Goal: Task Accomplishment & Management: Use online tool/utility

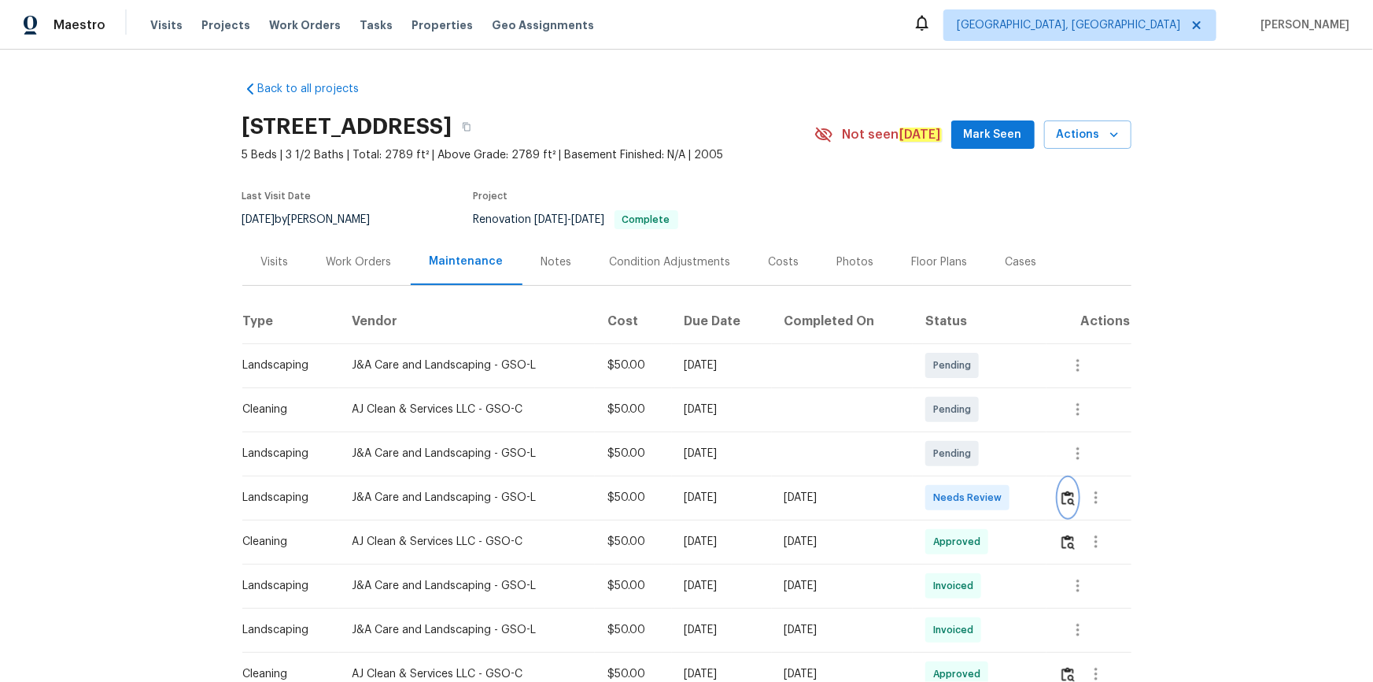
click at [977, 458] on img "button" at bounding box center [1068, 497] width 13 height 15
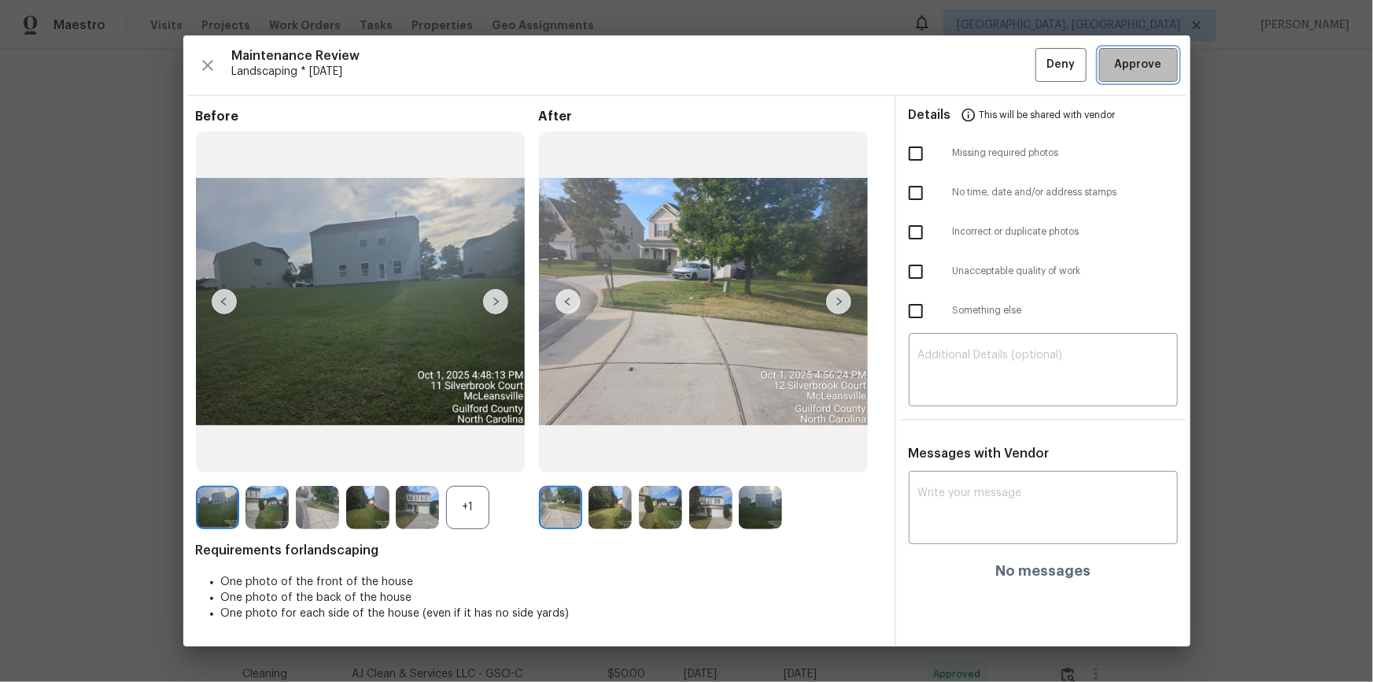
click at [977, 72] on span "Approve" at bounding box center [1138, 65] width 47 height 20
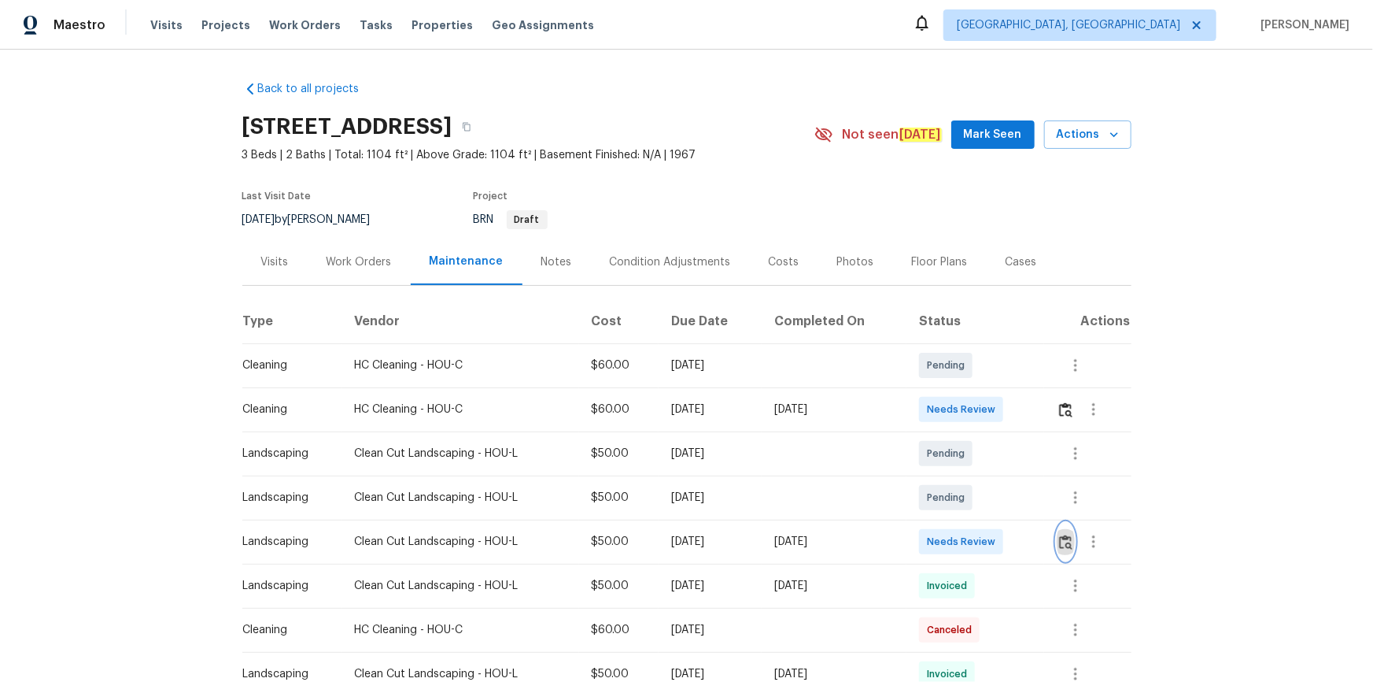
click at [977, 458] on img "button" at bounding box center [1065, 541] width 13 height 15
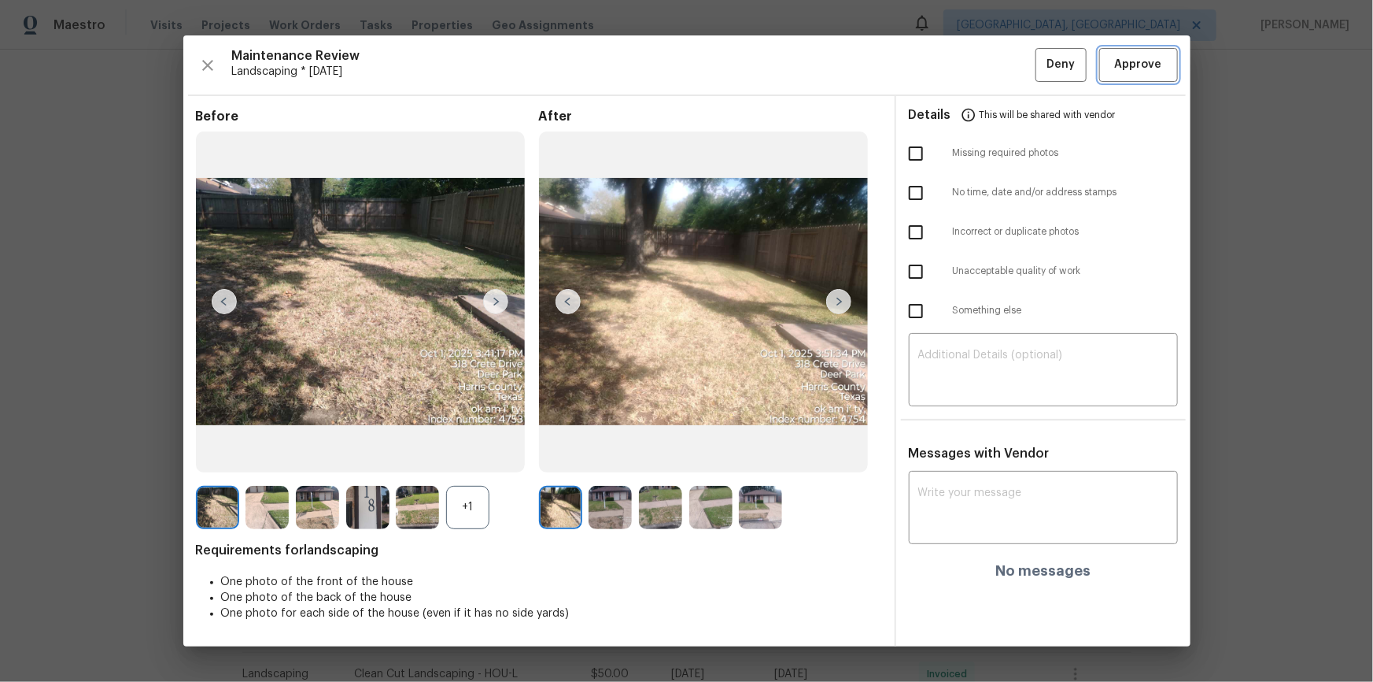
click at [977, 67] on span "Approve" at bounding box center [1138, 65] width 47 height 20
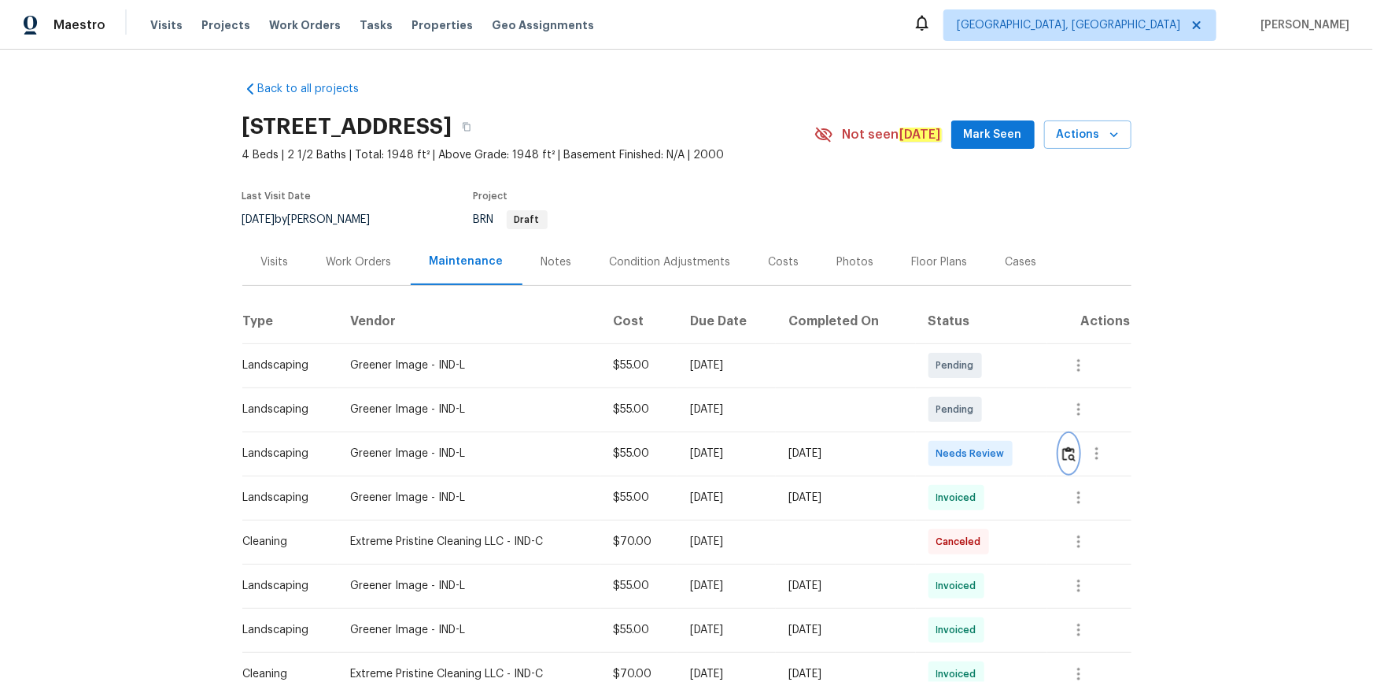
click at [977, 458] on img "button" at bounding box center [1069, 453] width 13 height 15
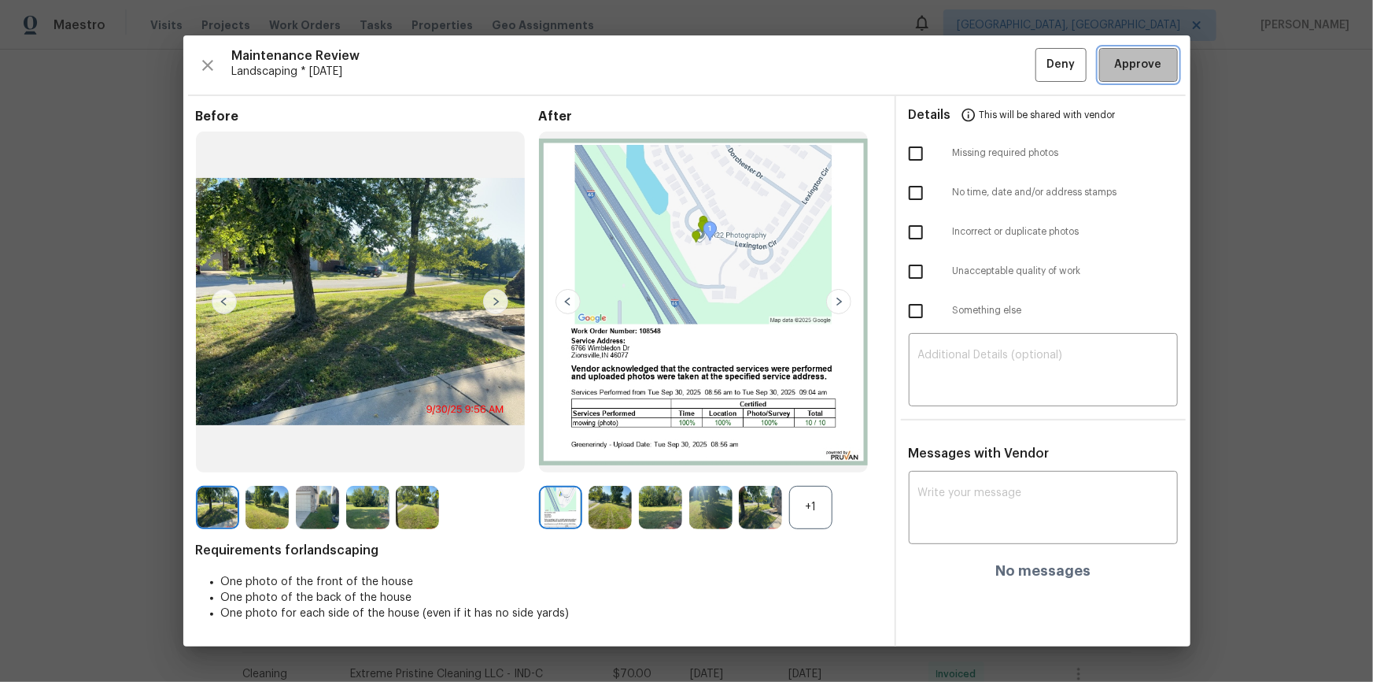
click at [977, 65] on span "Approve" at bounding box center [1138, 65] width 47 height 20
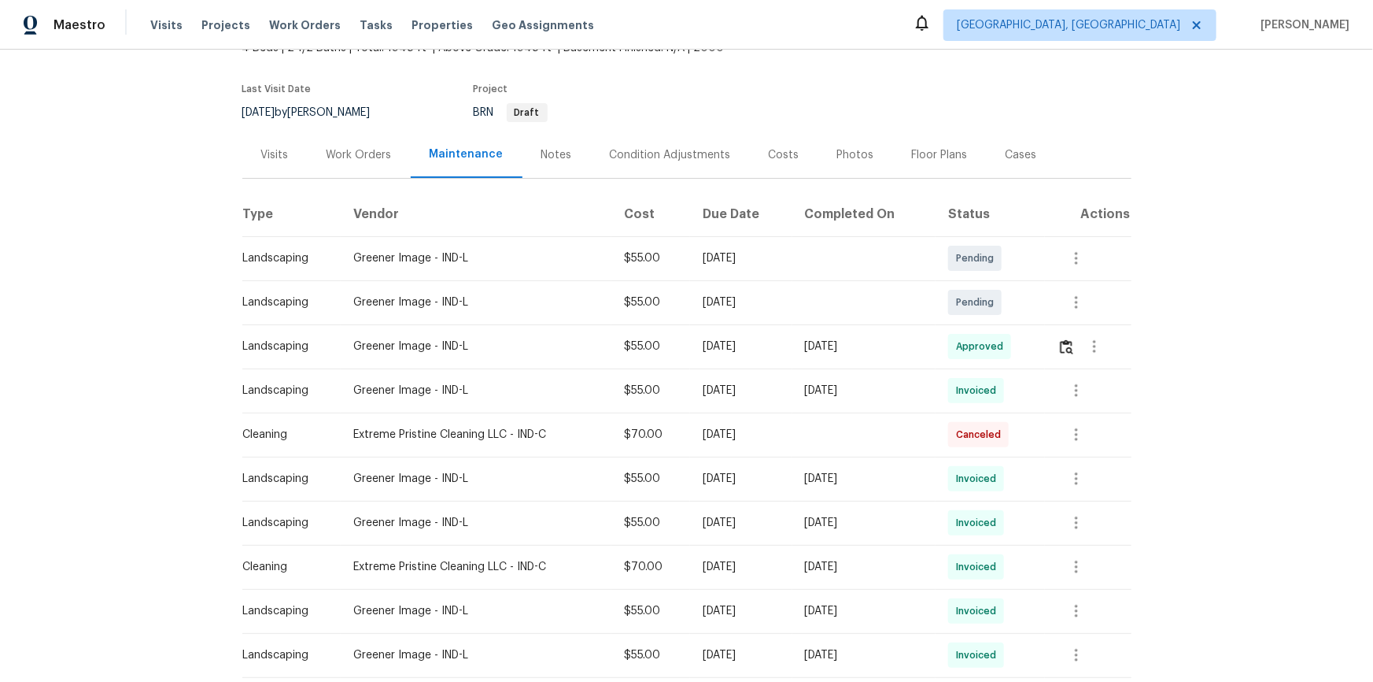
scroll to position [286, 0]
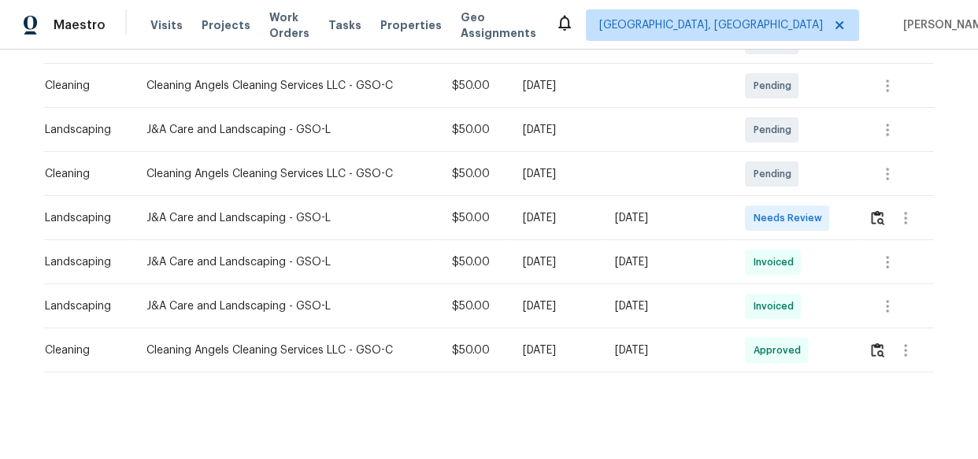
scroll to position [338, 0]
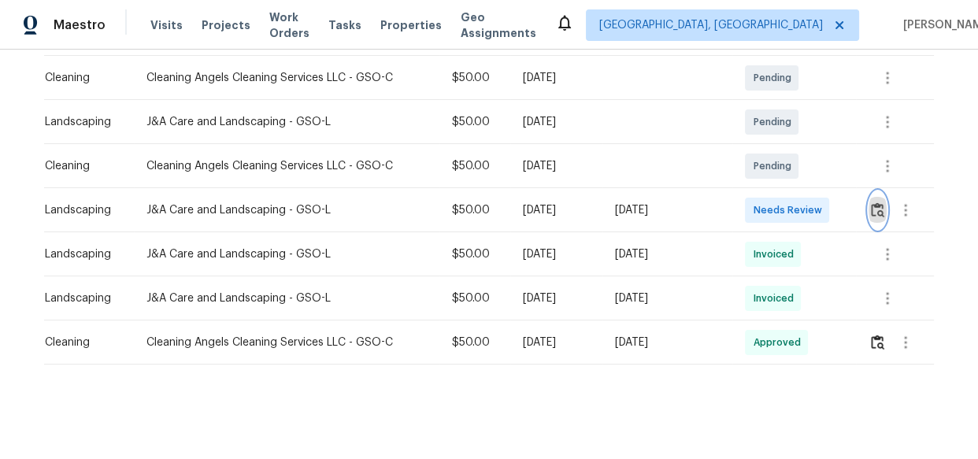
click at [870, 202] on img "button" at bounding box center [876, 209] width 13 height 15
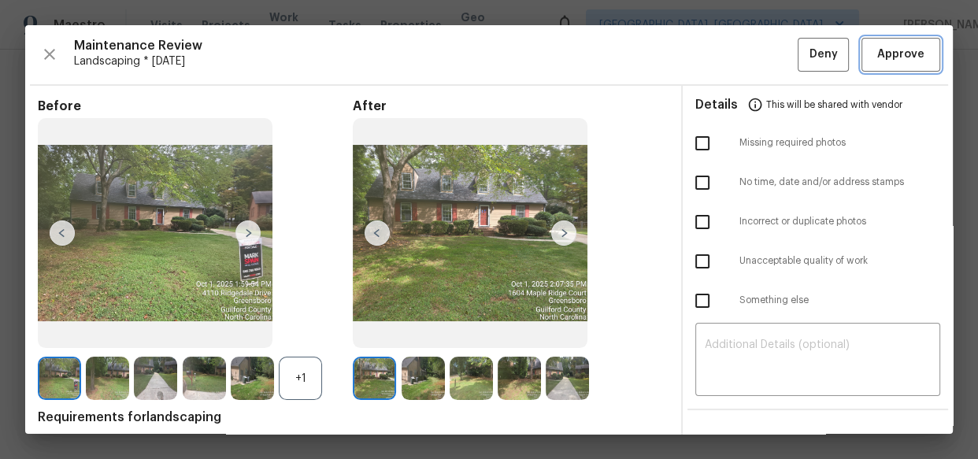
click at [877, 62] on span "Approve" at bounding box center [900, 55] width 47 height 20
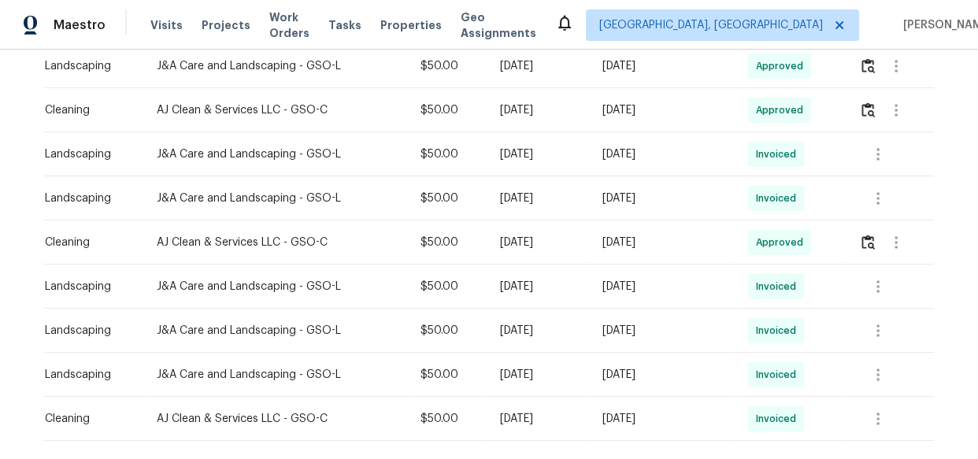
scroll to position [514, 0]
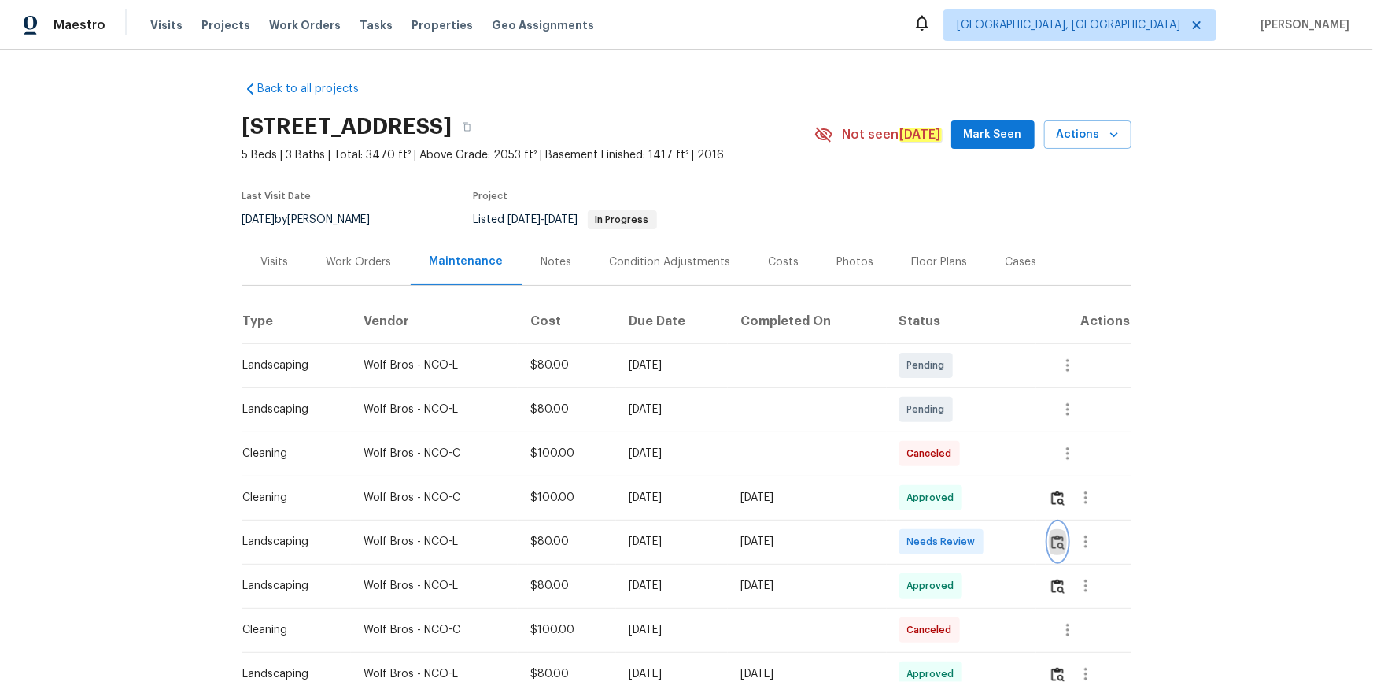
click at [977, 458] on button "button" at bounding box center [1058, 542] width 18 height 38
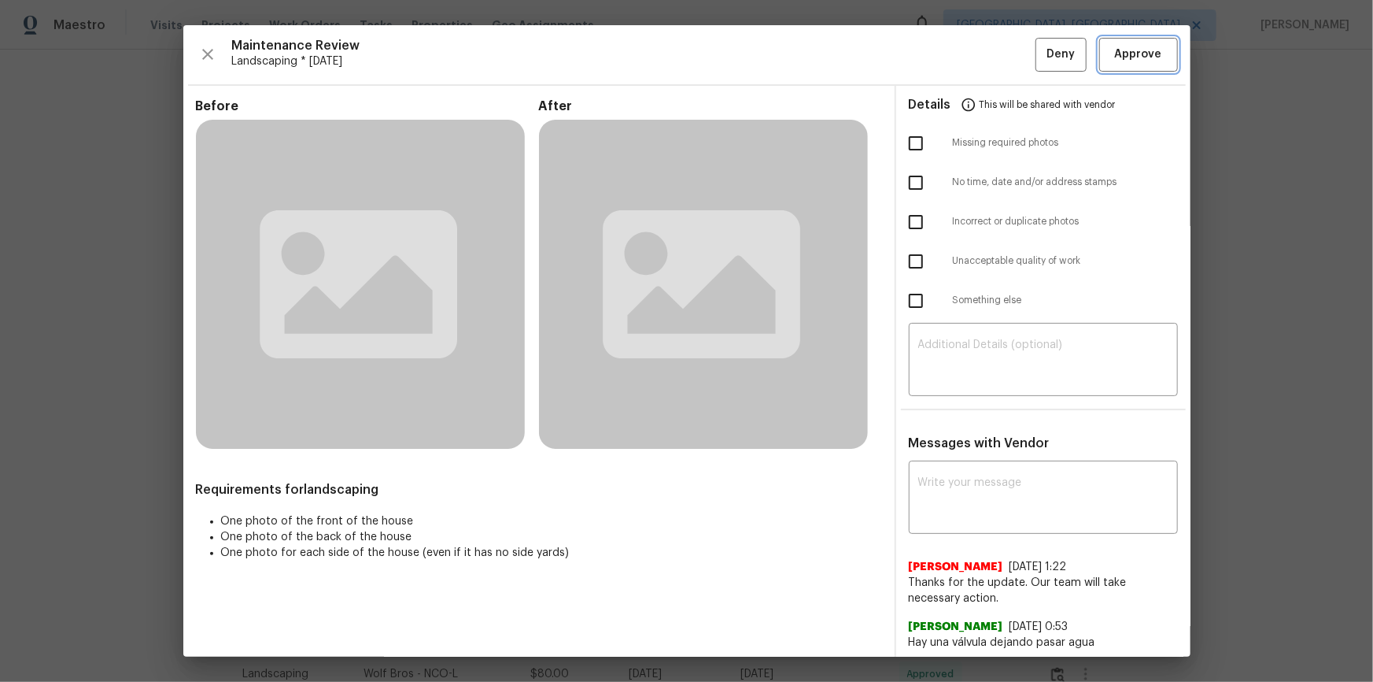
click at [977, 58] on span "Approve" at bounding box center [1138, 55] width 47 height 20
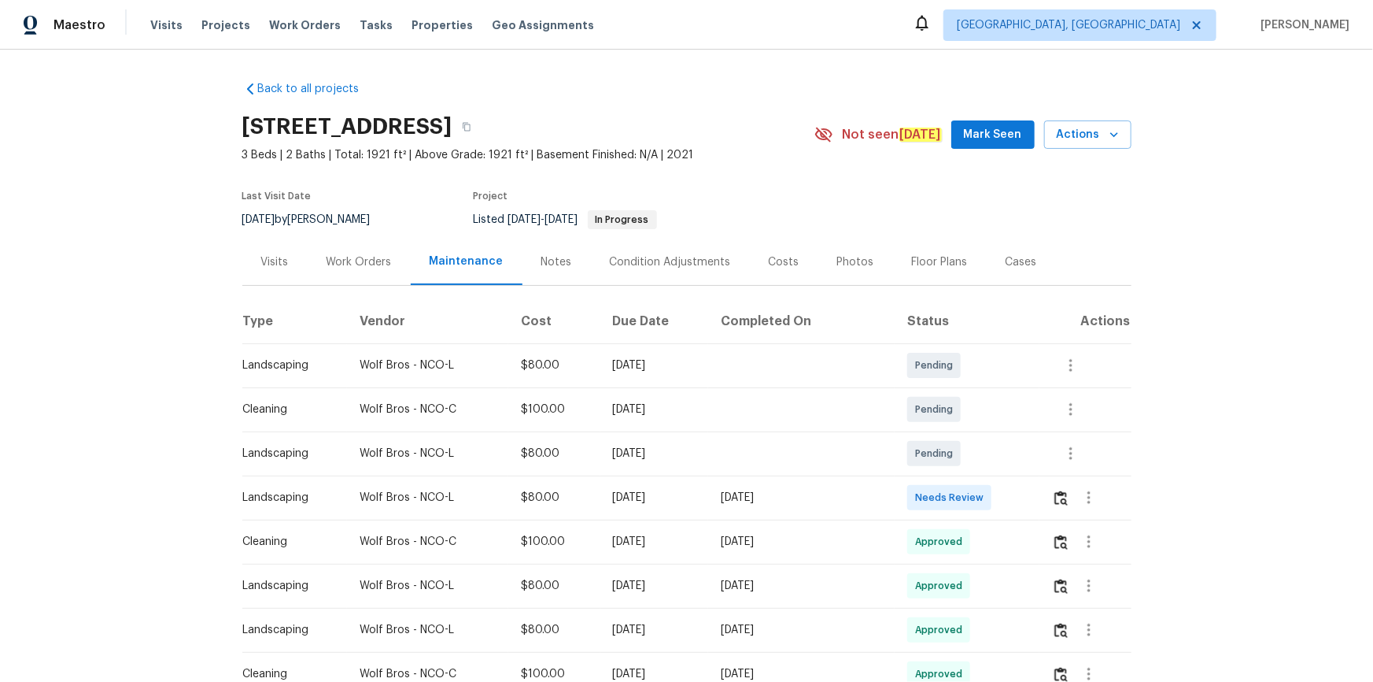
click at [977, 458] on div at bounding box center [1091, 498] width 78 height 38
click at [977, 458] on img "button" at bounding box center [1061, 497] width 13 height 15
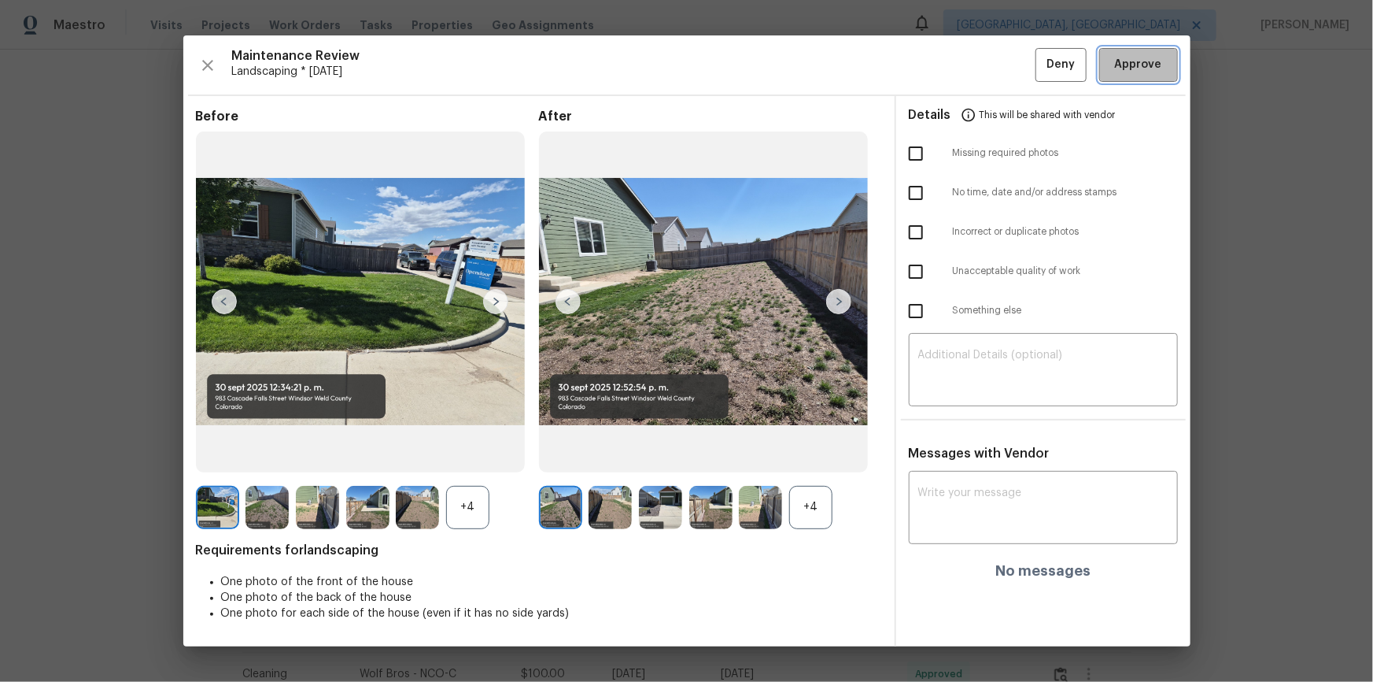
drag, startPoint x: 1162, startPoint y: 63, endPoint x: 1155, endPoint y: 68, distance: 8.4
click at [977, 64] on span "Approve" at bounding box center [1139, 65] width 54 height 20
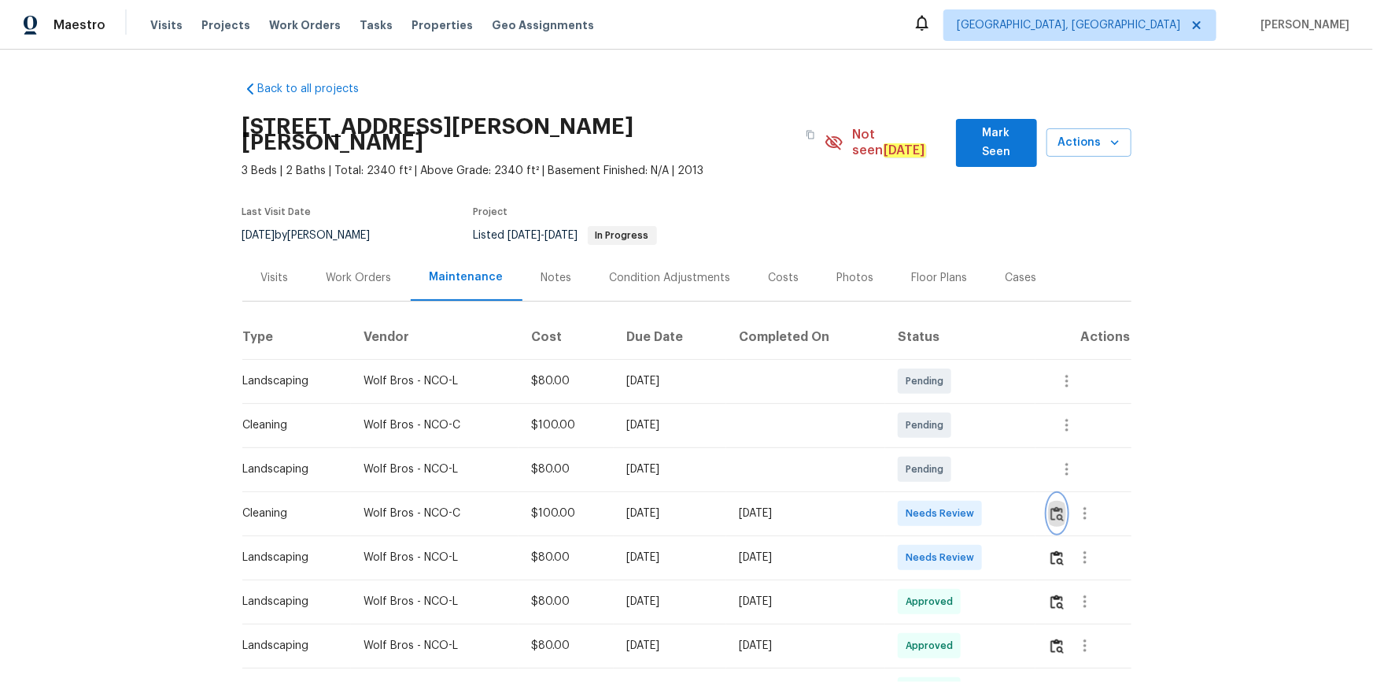
click at [977, 458] on img "button" at bounding box center [1057, 513] width 13 height 15
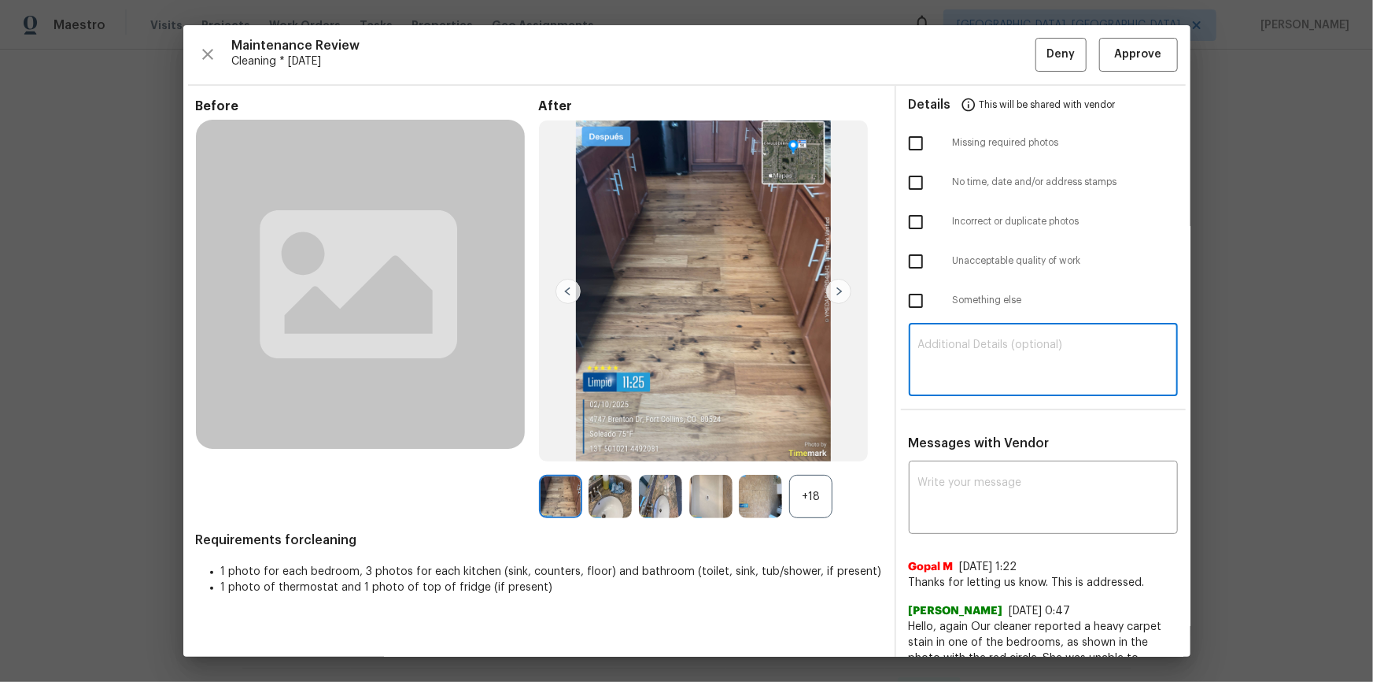
click at [977, 367] on textarea at bounding box center [1044, 361] width 250 height 44
drag, startPoint x: 1228, startPoint y: 359, endPoint x: 1166, endPoint y: 386, distance: 67.7
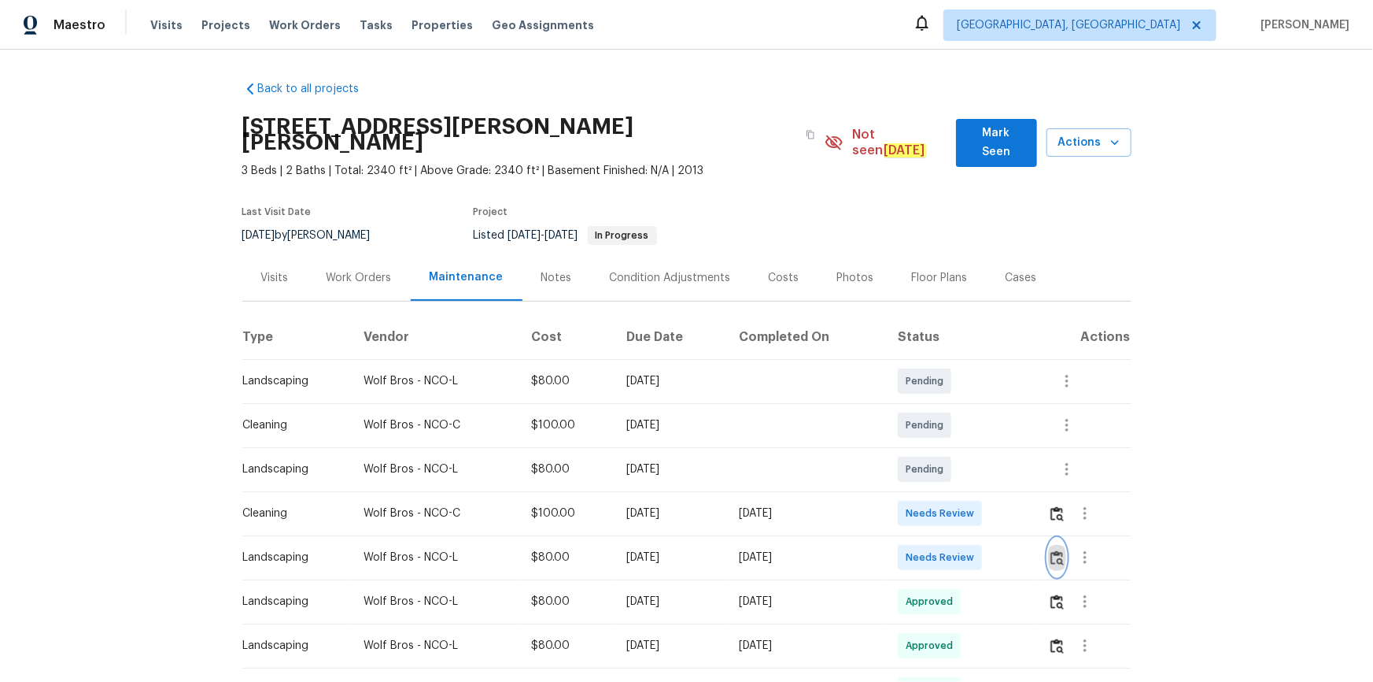
click at [977, 458] on img "button" at bounding box center [1057, 557] width 13 height 15
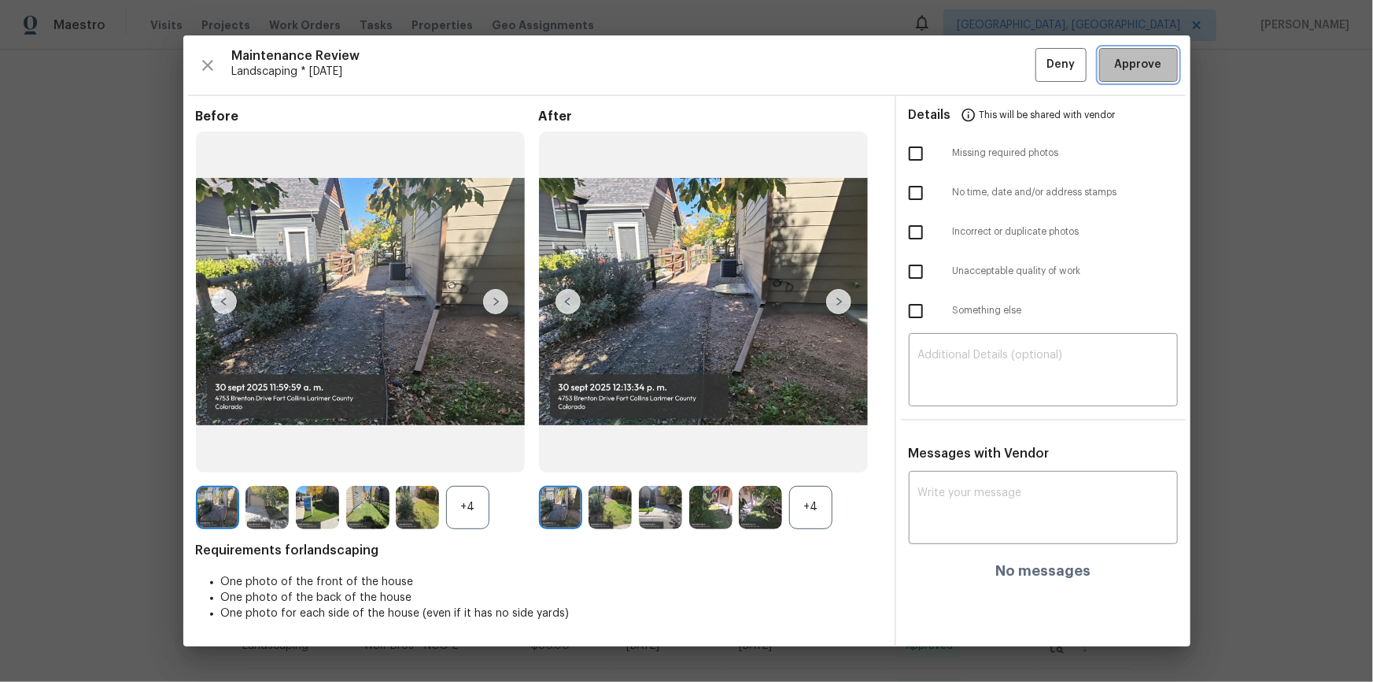
click at [977, 74] on span "Approve" at bounding box center [1138, 65] width 47 height 20
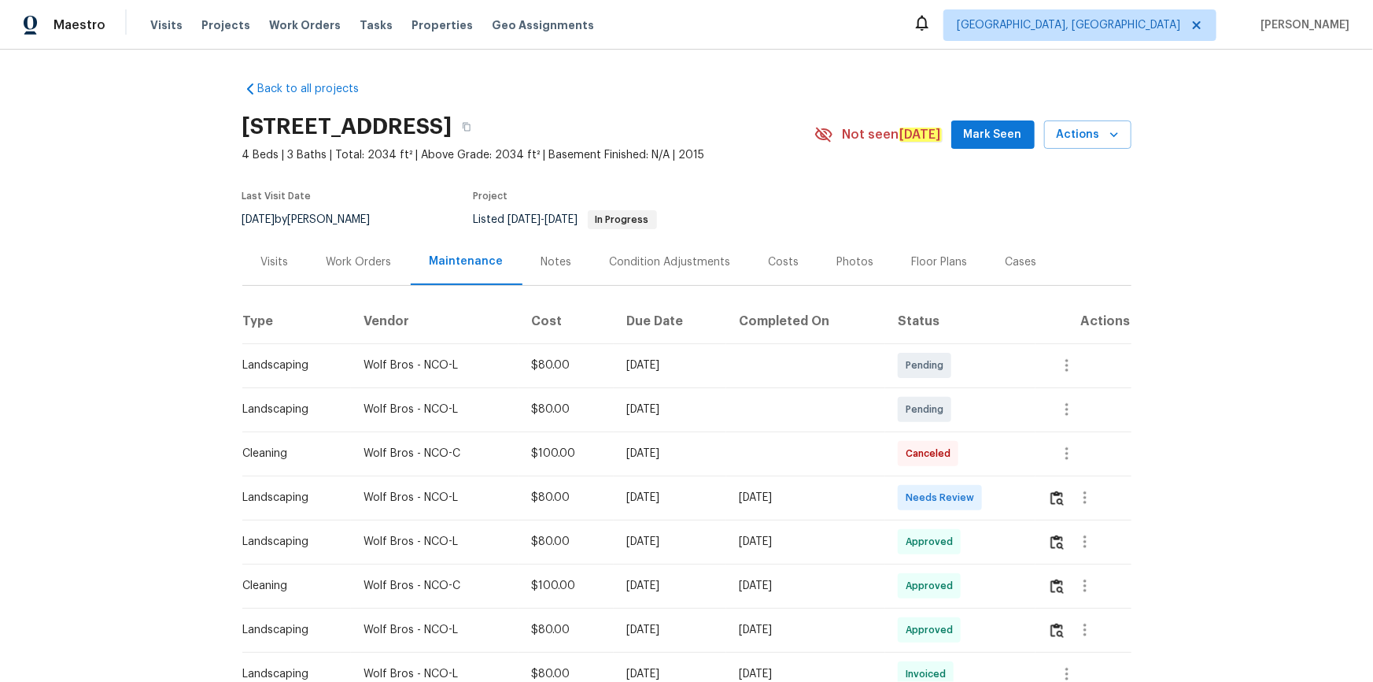
drag, startPoint x: 1055, startPoint y: 472, endPoint x: 1059, endPoint y: 481, distance: 9.2
click at [977, 458] on td at bounding box center [1083, 453] width 95 height 44
click at [977, 458] on img "button" at bounding box center [1057, 497] width 13 height 15
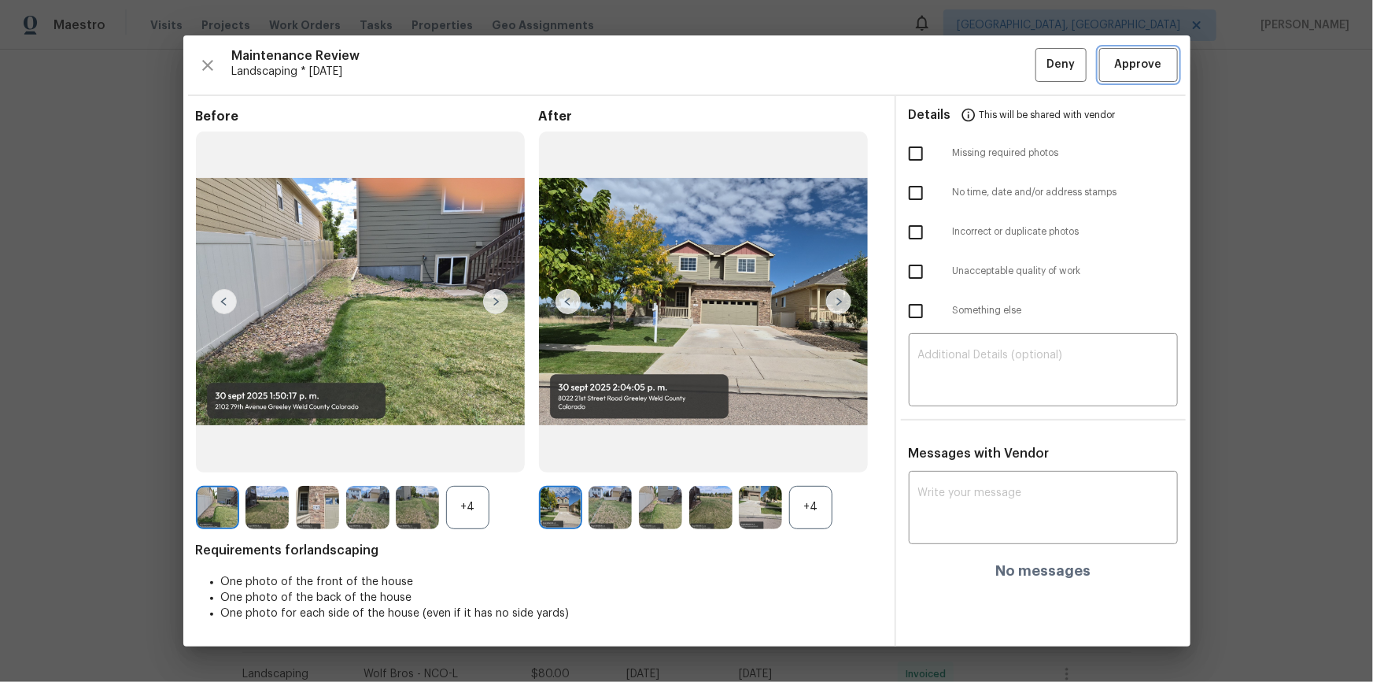
click at [977, 55] on span "Approve" at bounding box center [1138, 65] width 47 height 20
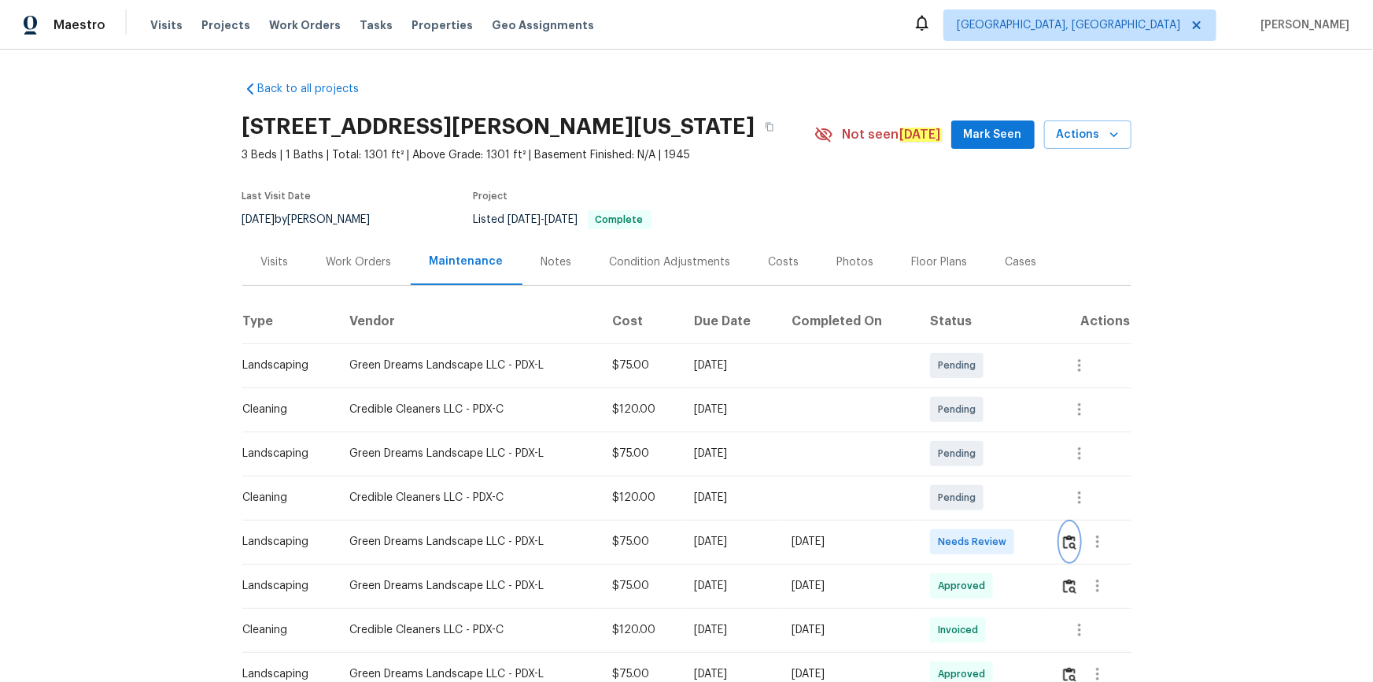
click at [977, 458] on img "button" at bounding box center [1069, 541] width 13 height 15
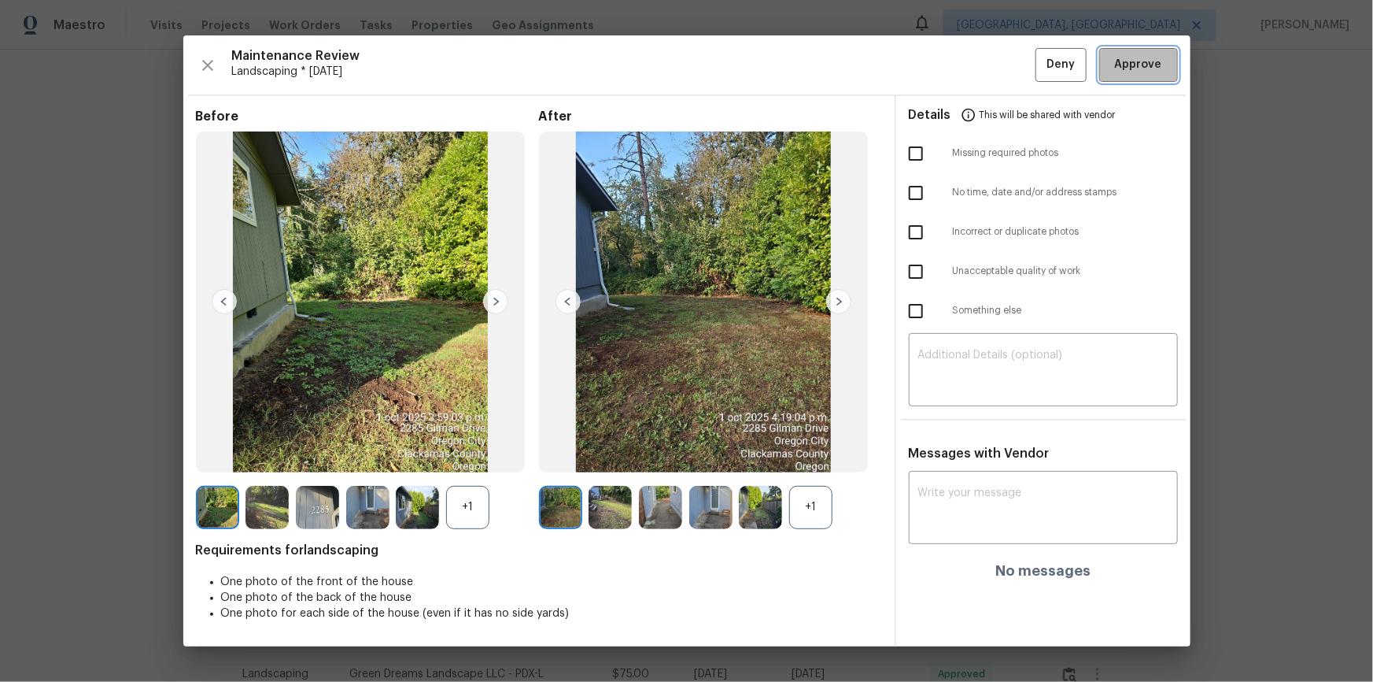
drag, startPoint x: 1153, startPoint y: 63, endPoint x: 1149, endPoint y: 79, distance: 16.2
click at [977, 63] on span "Approve" at bounding box center [1138, 65] width 47 height 20
